Goal: Task Accomplishment & Management: Complete application form

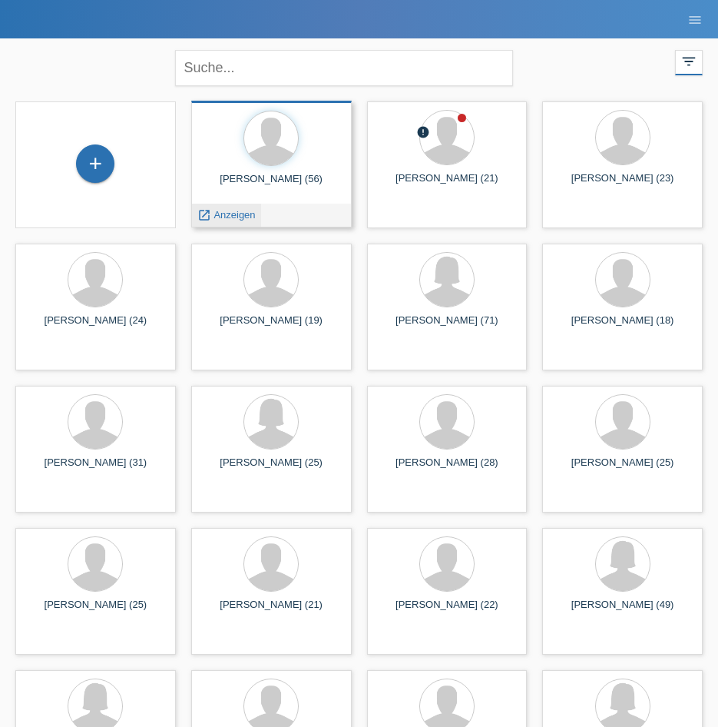
click at [209, 211] on icon "launch" at bounding box center [204, 215] width 14 height 14
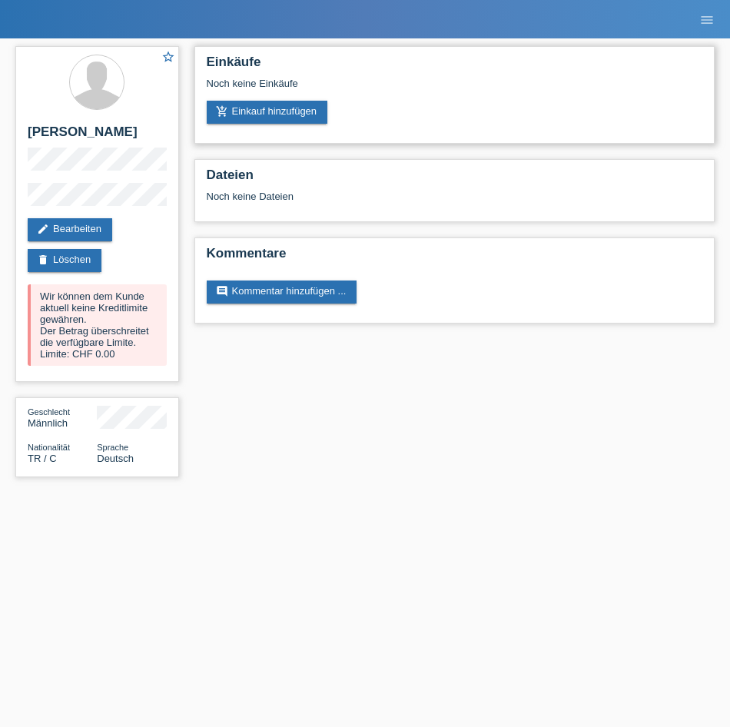
click at [274, 98] on div "Noch keine Einkäufe" at bounding box center [455, 89] width 496 height 23
click at [265, 115] on link "add_shopping_cart Einkauf hinzufügen" at bounding box center [267, 112] width 121 height 23
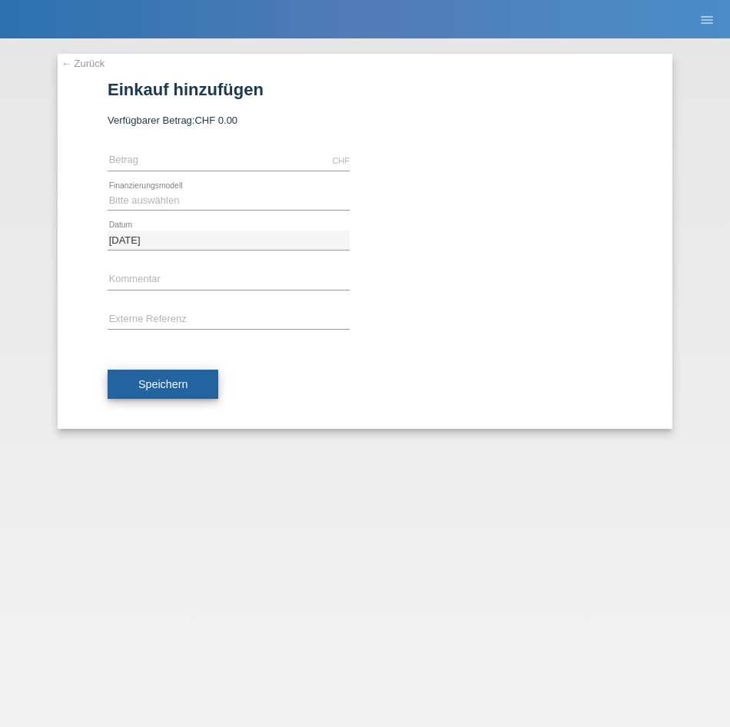
click at [199, 381] on button "Speichern" at bounding box center [163, 384] width 111 height 29
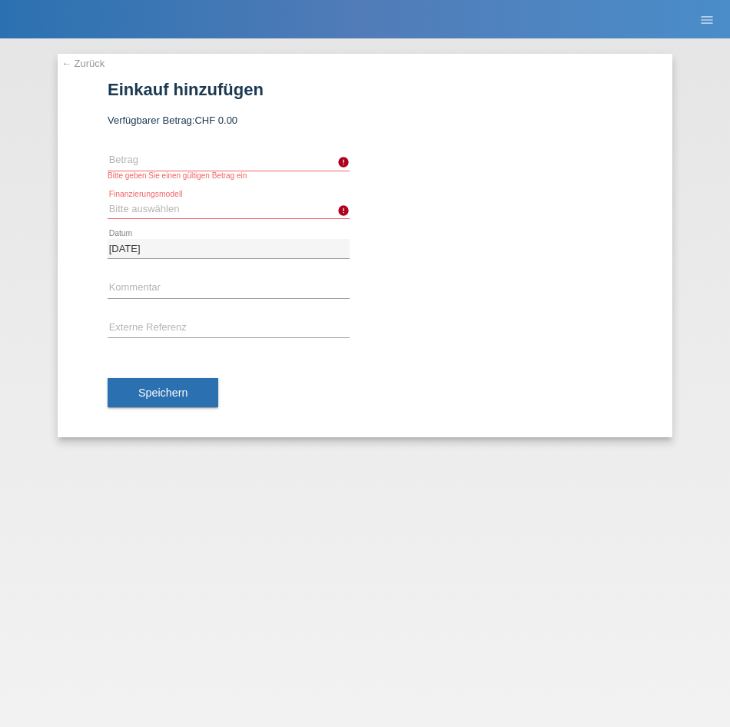
click at [71, 64] on link "← Zurück" at bounding box center [82, 64] width 43 height 12
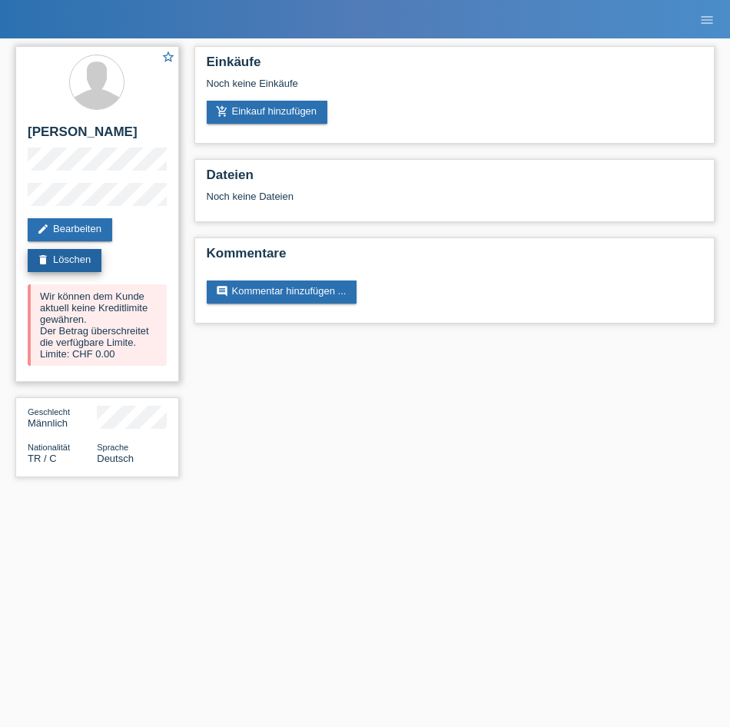
click at [78, 260] on link "delete Löschen" at bounding box center [65, 260] width 74 height 23
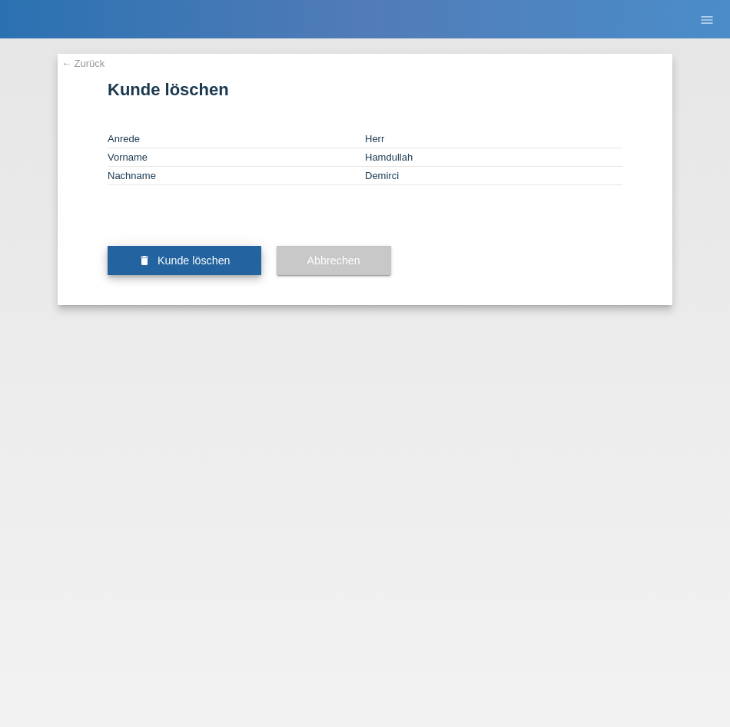
click at [192, 275] on button "delete Kunde löschen" at bounding box center [185, 260] width 154 height 29
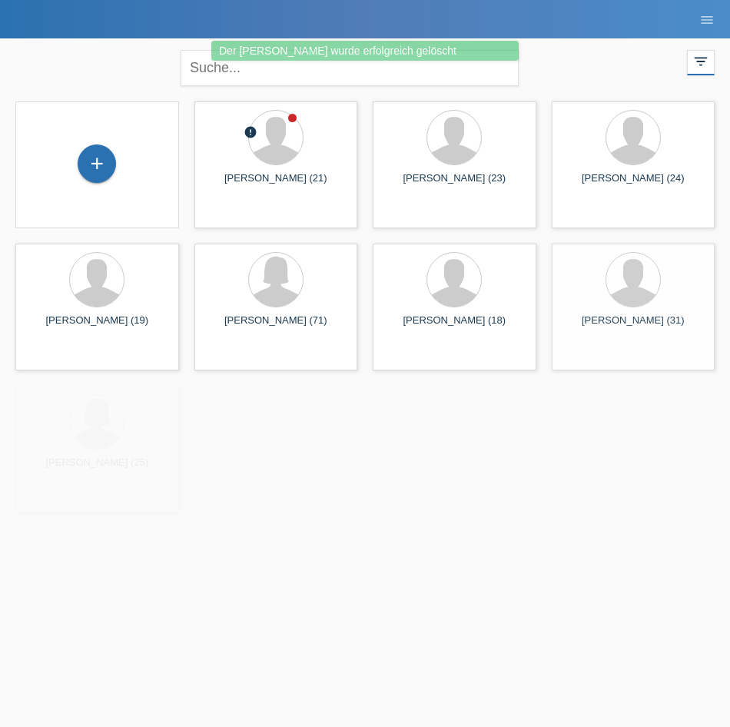
click at [77, 151] on div "+" at bounding box center [97, 164] width 139 height 41
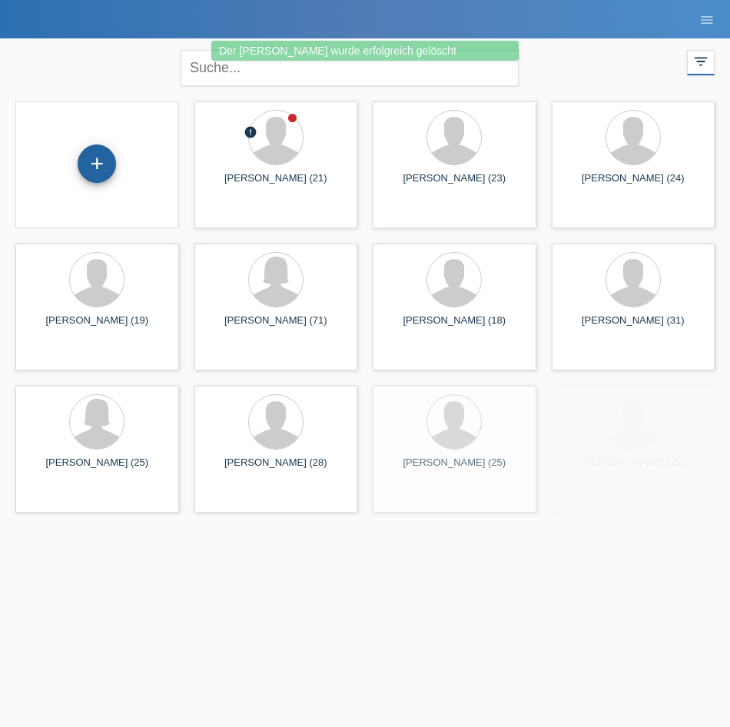
click at [95, 153] on div "+" at bounding box center [97, 163] width 38 height 38
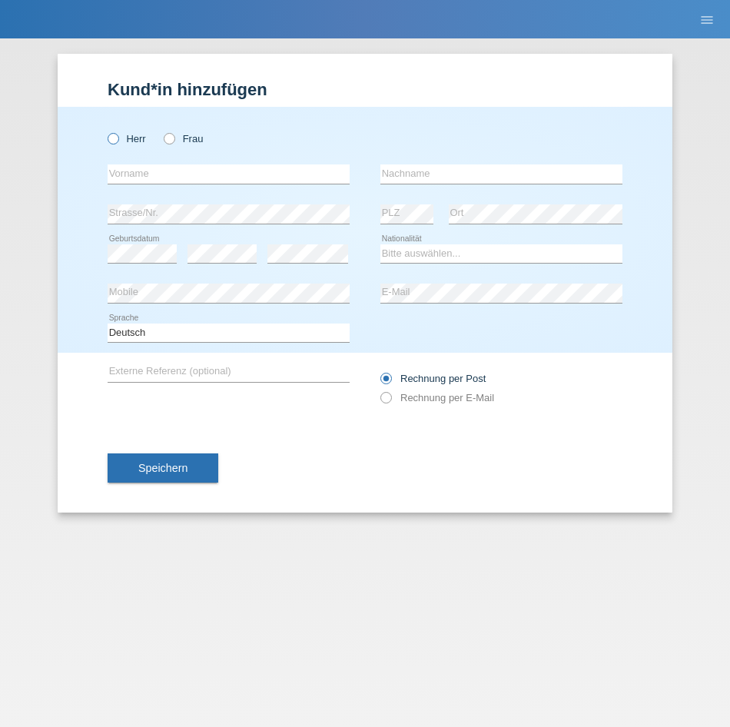
click at [127, 138] on label "Herr" at bounding box center [127, 139] width 38 height 12
click at [118, 138] on input "Herr" at bounding box center [113, 138] width 10 height 10
radio input "true"
click at [152, 168] on input "text" at bounding box center [229, 173] width 242 height 19
type input "Hamdullah"
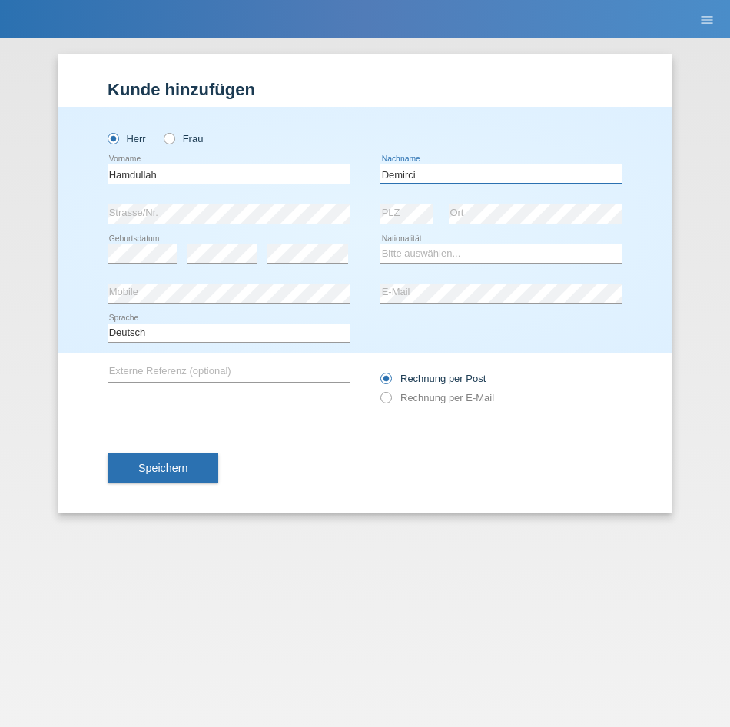
type input "Demirci"
click at [297, 239] on div "error" at bounding box center [307, 253] width 81 height 39
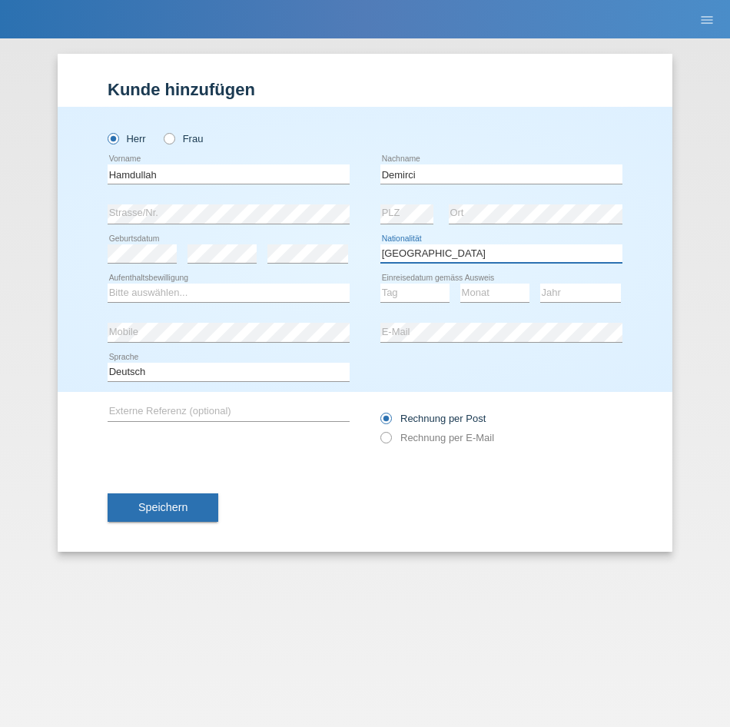
select select "TR"
click at [290, 291] on select "Bitte auswählen... C B B - Flüchtlingsstatus Andere" at bounding box center [229, 292] width 242 height 18
select select "C"
click at [108, 283] on select "Bitte auswählen... C B B - Flüchtlingsstatus Andere" at bounding box center [229, 292] width 242 height 18
select select "01"
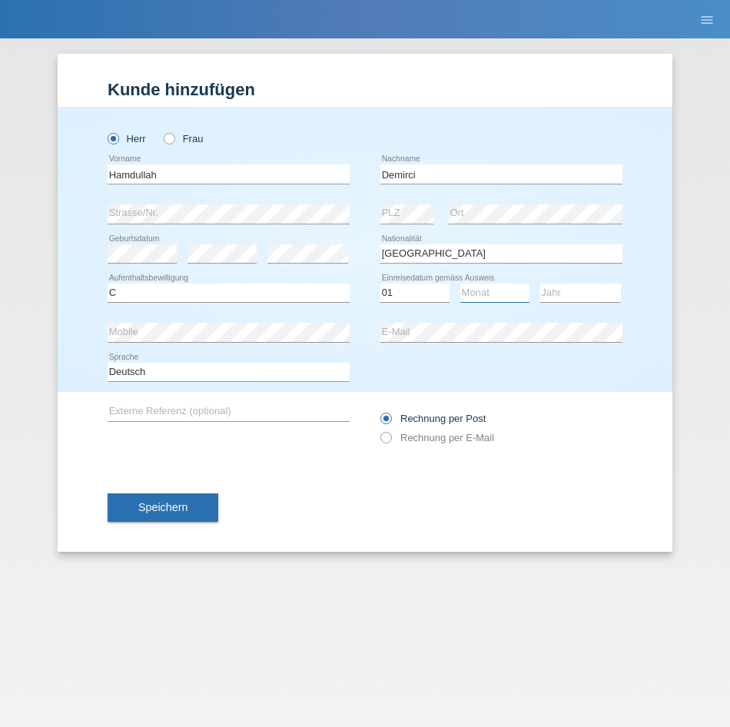
select select "01"
select select "1988"
click at [183, 489] on div "Speichern" at bounding box center [365, 507] width 515 height 89
click at [181, 499] on button "Speichern" at bounding box center [163, 507] width 111 height 29
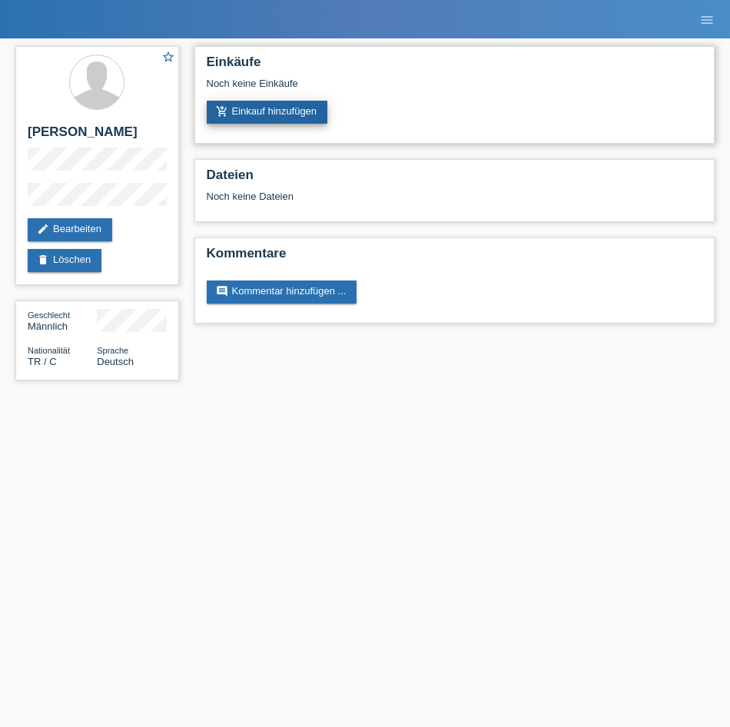
drag, startPoint x: 0, startPoint y: 0, endPoint x: 272, endPoint y: 106, distance: 291.9
click at [272, 106] on link "add_shopping_cart Einkauf hinzufügen" at bounding box center [267, 112] width 121 height 23
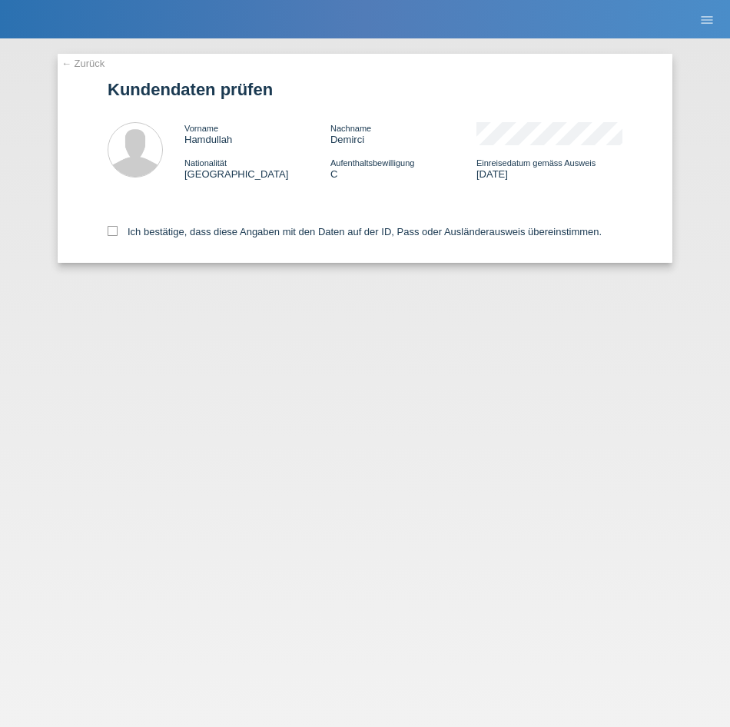
click at [155, 247] on div "Ich bestätige, dass diese Angaben mit den Daten auf der ID, Pass oder Ausländer…" at bounding box center [365, 229] width 515 height 68
click at [155, 229] on label "Ich bestätige, dass diese Angaben mit den Daten auf der ID, Pass oder Ausländer…" at bounding box center [355, 232] width 494 height 12
click at [118, 229] on input "Ich bestätige, dass diese Angaben mit den Daten auf der ID, Pass oder Ausländer…" at bounding box center [113, 231] width 10 height 10
checkbox input "true"
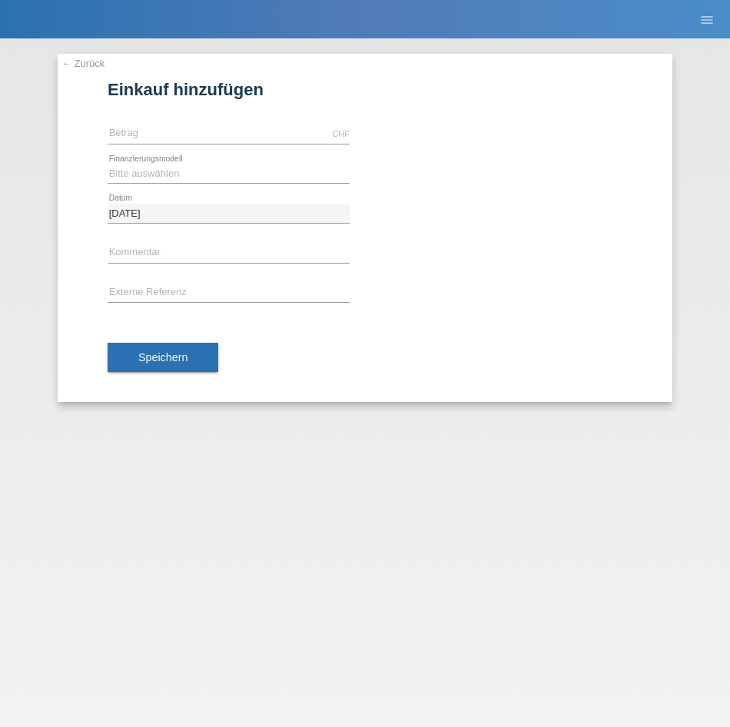
click at [211, 144] on icon at bounding box center [229, 144] width 242 height 1
click at [230, 125] on input "text" at bounding box center [229, 133] width 242 height 19
type input "2500.00"
click at [224, 174] on select "Bitte auswählen Fixe Raten Kauf auf Rechnung mit Teilzahlungsoption" at bounding box center [229, 173] width 242 height 18
select select "81"
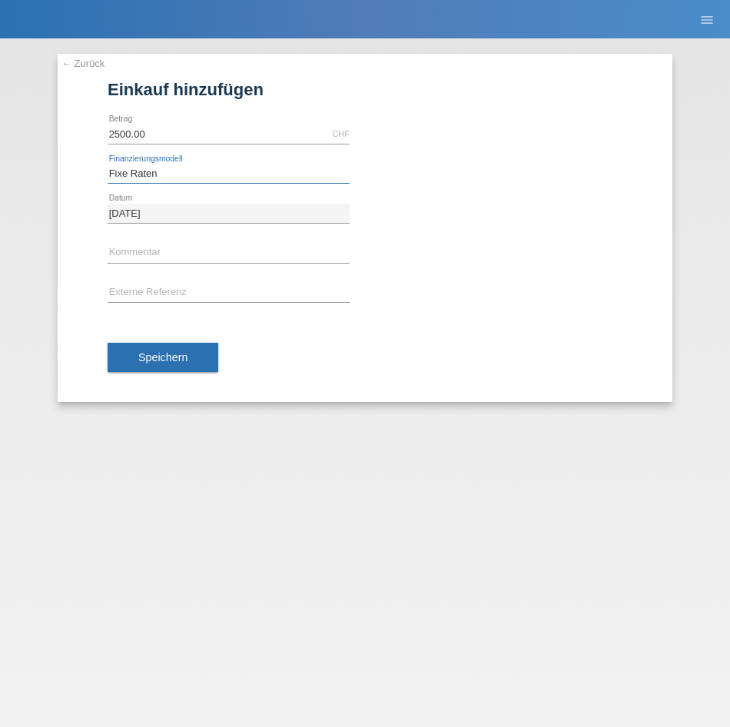
click at [108, 164] on select "Bitte auswählen Fixe Raten Kauf auf Rechnung mit Teilzahlungsoption" at bounding box center [229, 173] width 242 height 18
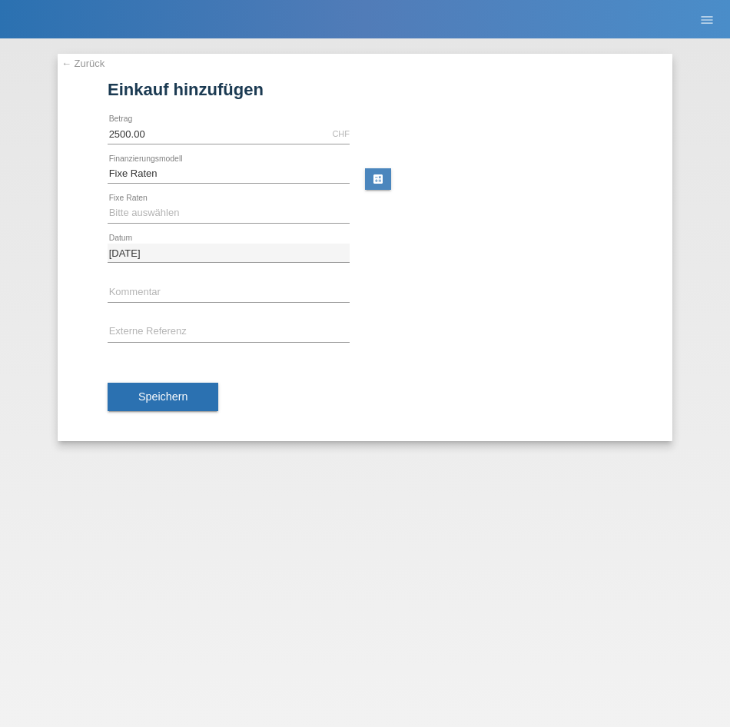
click at [204, 228] on div "Bitte auswählen 12 Raten 24 Raten 48 Raten error Fixe Raten" at bounding box center [229, 213] width 242 height 39
click at [223, 211] on select "Bitte auswählen 12 Raten 24 Raten 48 Raten" at bounding box center [229, 213] width 242 height 18
select select "320"
click at [108, 204] on select "Bitte auswählen 12 Raten 24 Raten 48 Raten" at bounding box center [229, 213] width 242 height 18
click at [201, 402] on button "Speichern" at bounding box center [163, 397] width 111 height 29
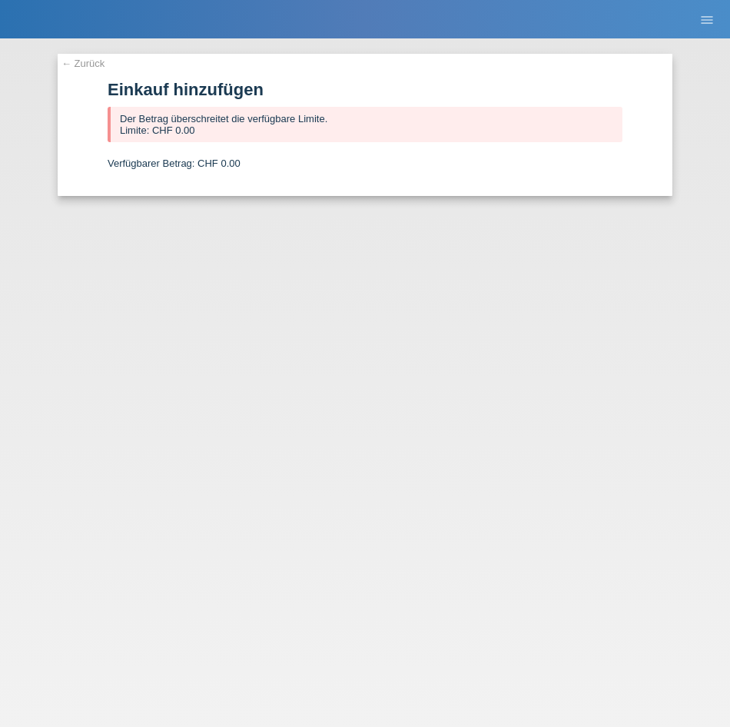
click at [92, 66] on link "← Zurück" at bounding box center [82, 64] width 43 height 12
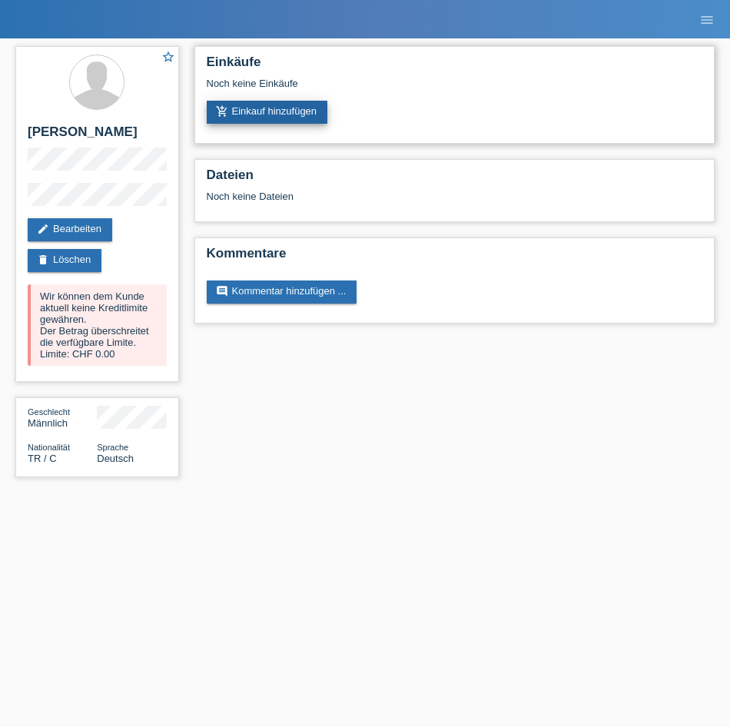
click at [269, 110] on link "add_shopping_cart Einkauf hinzufügen" at bounding box center [267, 112] width 121 height 23
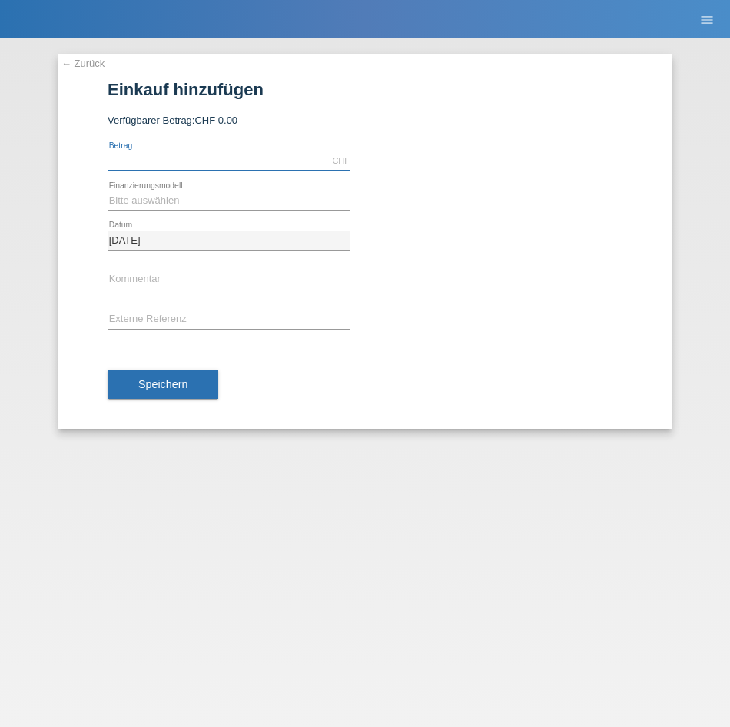
click at [224, 166] on input "text" at bounding box center [229, 160] width 242 height 19
type input "2500.00"
click at [267, 194] on select "Bitte auswählen Fixe Raten Kauf auf Rechnung mit Teilzahlungsoption" at bounding box center [229, 200] width 242 height 18
select select "82"
click at [108, 191] on select "Bitte auswählen Fixe Raten Kauf auf Rechnung mit Teilzahlungsoption" at bounding box center [229, 200] width 242 height 18
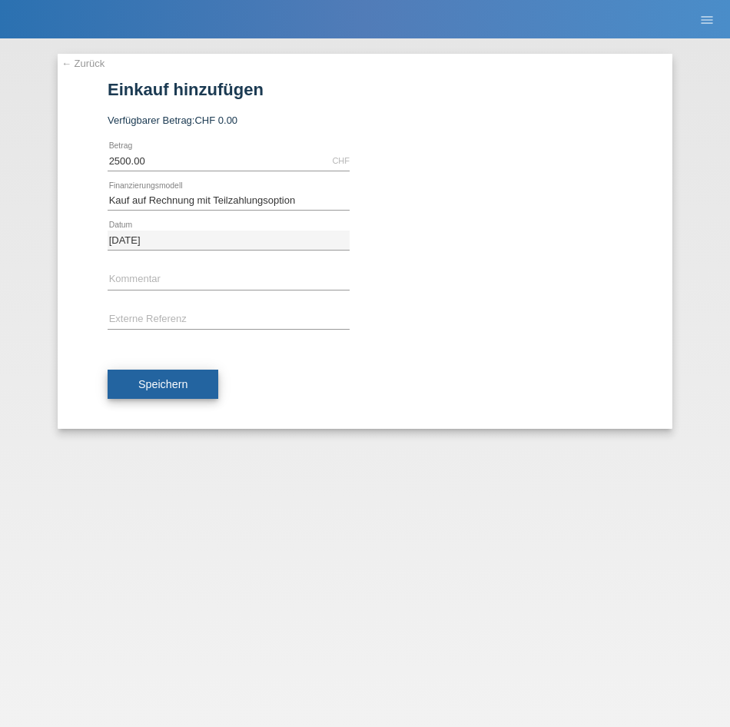
click at [142, 379] on span "Speichern" at bounding box center [162, 384] width 49 height 12
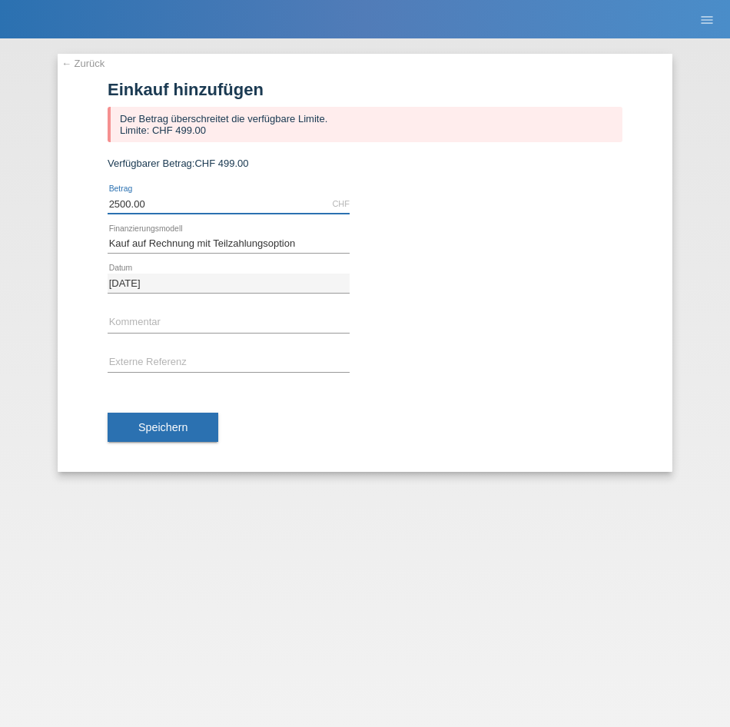
drag, startPoint x: 247, startPoint y: 203, endPoint x: -4, endPoint y: 202, distance: 251.2
click at [0, 38] on html "POS — MF Group Kund*innen 1 Einkäufe E-Mail Support Hamdullah Demirci close" at bounding box center [365, 19] width 730 height 38
type input "7000.00"
click at [172, 417] on button "Speichern" at bounding box center [163, 427] width 111 height 29
